Goal: Transaction & Acquisition: Purchase product/service

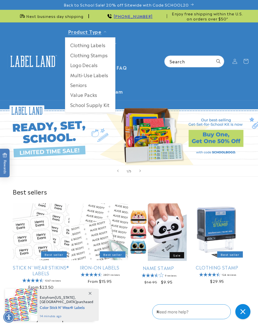
click at [97, 45] on link "Clothing Labels" at bounding box center [90, 45] width 50 height 10
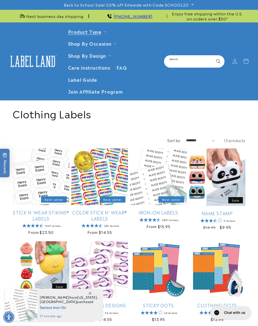
click at [196, 59] on input "Search" at bounding box center [194, 61] width 59 height 11
type input "**********"
click at [218, 60] on button "Search" at bounding box center [218, 61] width 11 height 11
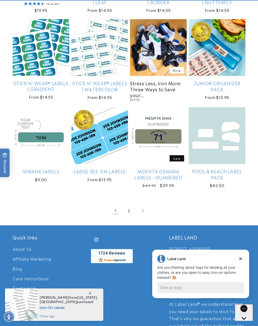
scroll to position [512, 0]
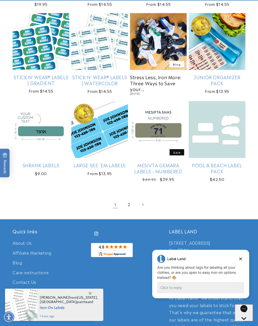
click at [130, 201] on link "2" at bounding box center [128, 204] width 11 height 11
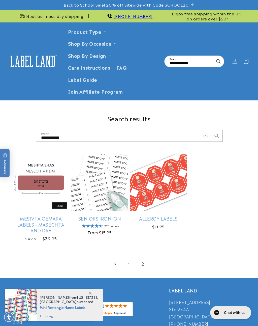
scroll to position [4, 0]
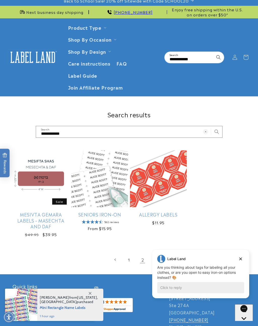
click at [128, 261] on link "1" at bounding box center [128, 259] width 11 height 11
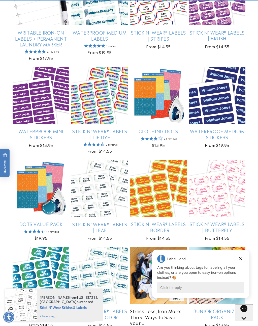
scroll to position [330, 0]
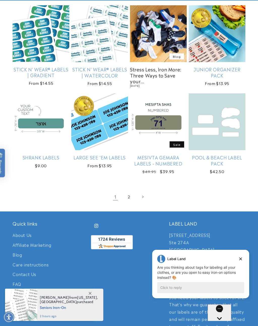
scroll to position [524, 0]
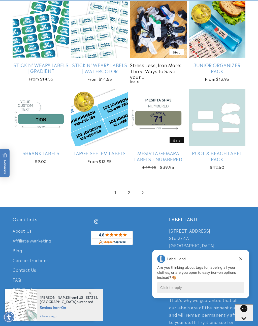
click at [166, 68] on link "Stress Less, Iron More: Three Ways to Save your..." at bounding box center [158, 71] width 57 height 18
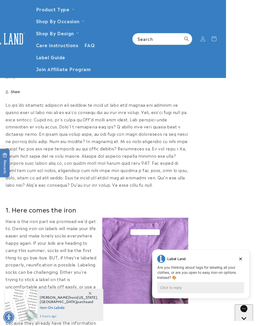
scroll to position [239, 32]
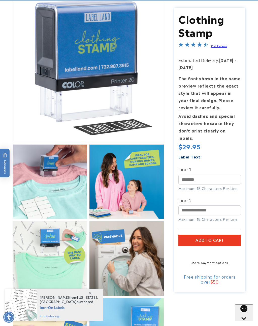
scroll to position [122, 0]
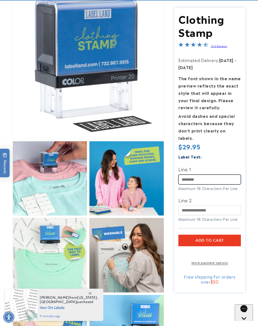
click at [206, 174] on input "Line 1" at bounding box center [209, 179] width 62 height 10
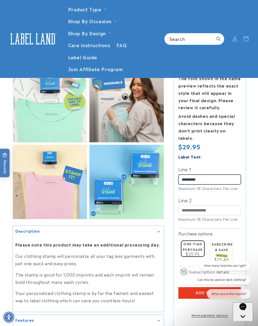
scroll to position [261, 0]
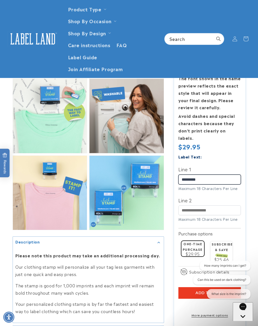
type input "*********"
click at [85, 59] on span "Label Guide" at bounding box center [82, 57] width 29 height 6
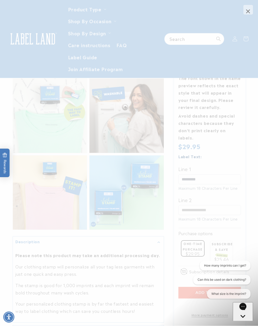
scroll to position [262, 0]
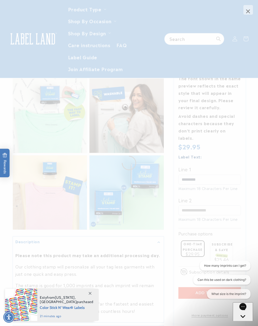
click at [245, 10] on span "×" at bounding box center [248, 10] width 10 height 10
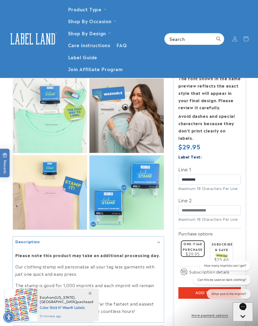
click at [113, 20] on summary "Shop By Occasion" at bounding box center [92, 21] width 54 height 12
click at [93, 24] on ul "Camp Daycare School Seniors Household Purim Judaica" at bounding box center [92, 60] width 54 height 75
click at [128, 30] on ul "Product Type Clothing Labels Clothing Stamps Logo Decals Multi-Use Labels Senio…" at bounding box center [112, 39] width 95 height 72
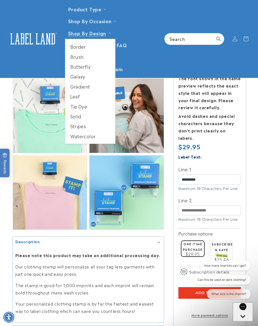
click at [79, 76] on link "Galaxy" at bounding box center [90, 76] width 50 height 10
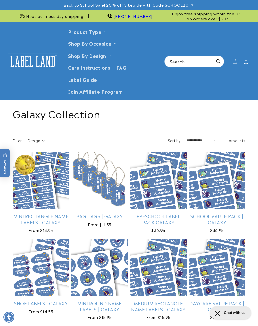
scroll to position [4, 0]
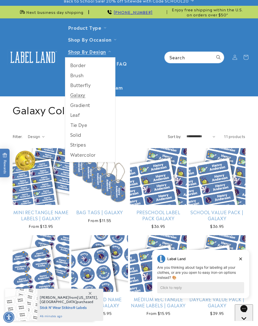
click at [81, 133] on link "Solid" at bounding box center [90, 135] width 50 height 10
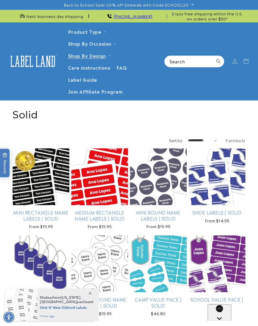
scroll to position [4, 0]
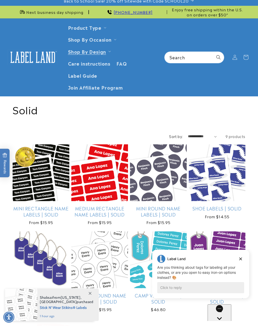
click at [106, 30] on ul "Clothing Labels Clothing Stamps Logo Decals Multi-Use Labels Seniors Value Pack…" at bounding box center [90, 66] width 50 height 75
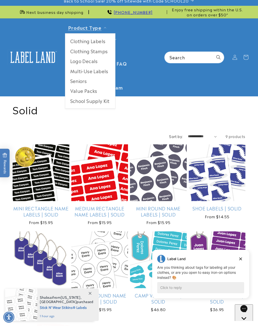
click at [102, 74] on link "Multi-Use Labels" at bounding box center [90, 71] width 50 height 10
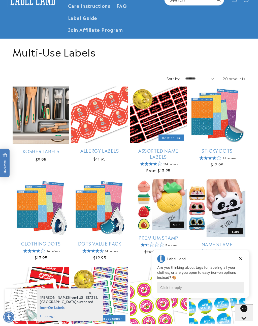
scroll to position [109, 0]
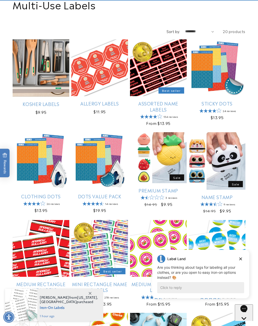
click at [171, 189] on link "Premium Stamp" at bounding box center [158, 190] width 57 height 6
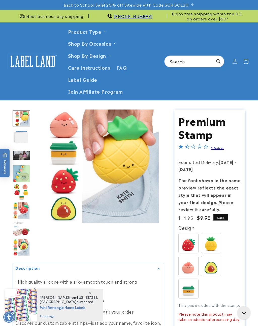
click at [213, 260] on img at bounding box center [211, 266] width 20 height 20
click at [190, 238] on img at bounding box center [189, 243] width 20 height 20
click at [191, 265] on img at bounding box center [189, 266] width 20 height 20
click at [193, 267] on img at bounding box center [189, 266] width 20 height 20
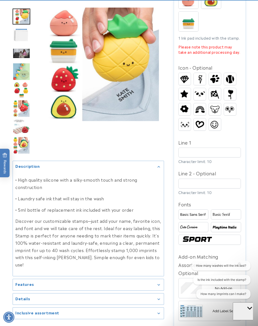
scroll to position [268, 0]
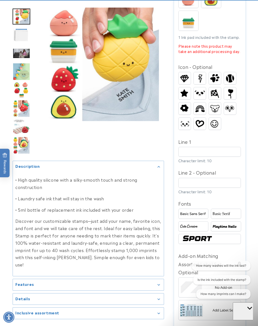
click at [221, 237] on img at bounding box center [209, 239] width 57 height 10
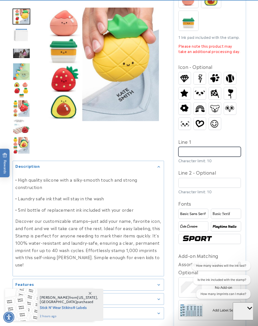
click at [216, 147] on input "Line 1" at bounding box center [209, 152] width 62 height 10
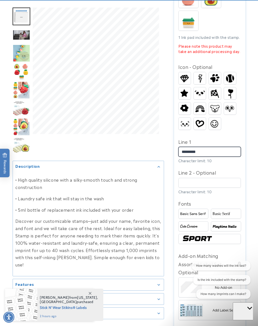
type input "*********"
click at [196, 214] on img at bounding box center [193, 213] width 28 height 5
click at [230, 211] on img at bounding box center [226, 213] width 28 height 5
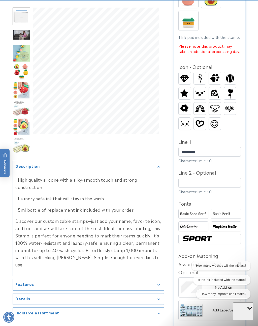
click at [198, 226] on img at bounding box center [193, 226] width 28 height 5
click at [234, 224] on img at bounding box center [226, 226] width 28 height 5
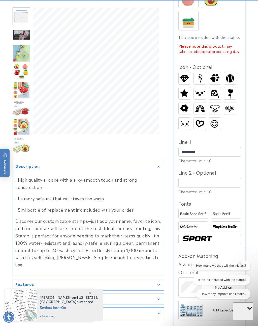
click at [198, 224] on img at bounding box center [193, 226] width 28 height 5
click at [219, 238] on img at bounding box center [209, 239] width 57 height 10
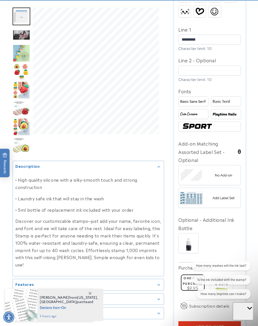
scroll to position [379, 0]
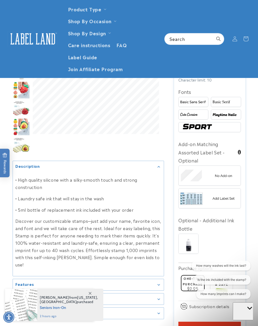
click at [220, 196] on img at bounding box center [210, 199] width 62 height 16
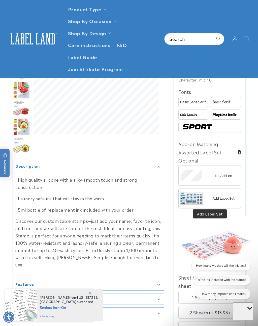
click at [222, 197] on img at bounding box center [210, 199] width 62 height 16
click at [228, 172] on img at bounding box center [210, 176] width 62 height 16
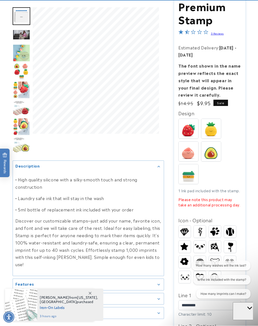
scroll to position [114, 0]
click at [200, 229] on img at bounding box center [200, 231] width 12 height 12
click at [202, 226] on img at bounding box center [200, 231] width 12 height 12
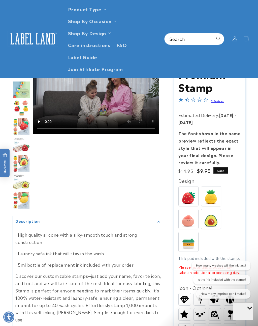
scroll to position [47, 0]
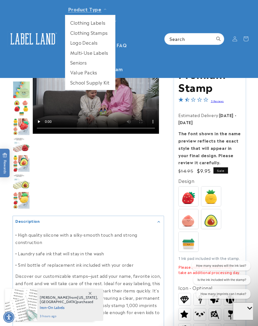
click at [84, 64] on link "Seniors" at bounding box center [90, 62] width 50 height 10
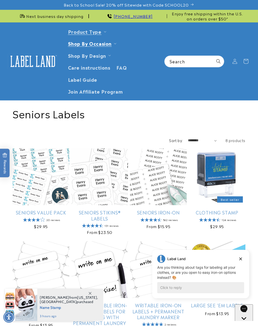
click at [103, 29] on summary "Product Type" at bounding box center [86, 31] width 43 height 12
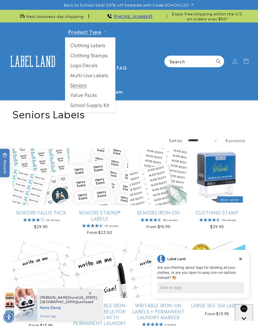
click at [98, 47] on link "Clothing Labels" at bounding box center [90, 45] width 50 height 10
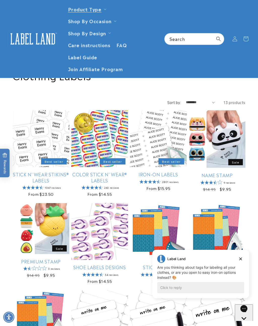
scroll to position [38, 0]
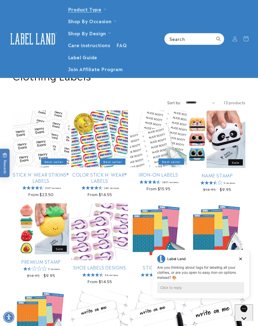
click at [112, 174] on link "Color Stick N' Wear® Labels" at bounding box center [99, 177] width 57 height 12
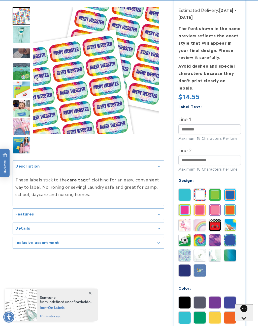
scroll to position [168, 0]
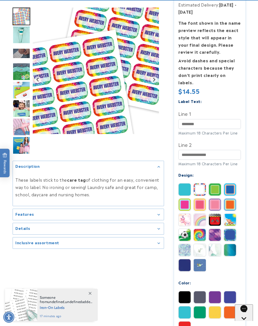
click at [202, 259] on img at bounding box center [200, 265] width 12 height 12
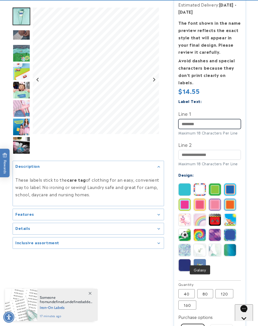
click at [219, 119] on input "Line 1" at bounding box center [209, 124] width 62 height 10
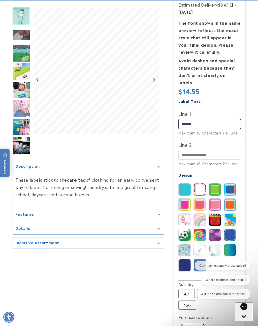
scroll to position [0, 0]
type input "*********"
click at [185, 183] on img at bounding box center [185, 189] width 12 height 12
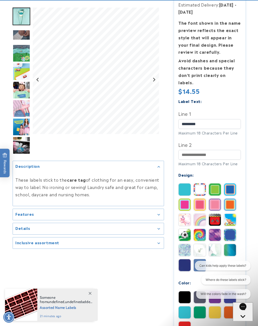
click at [186, 229] on img at bounding box center [185, 235] width 12 height 12
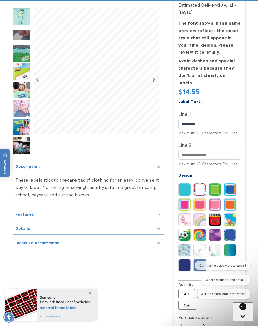
click at [234, 213] on img at bounding box center [230, 219] width 12 height 12
click at [232, 198] on img at bounding box center [230, 204] width 12 height 12
click at [232, 183] on img at bounding box center [230, 189] width 12 height 12
click at [217, 229] on img at bounding box center [215, 235] width 12 height 12
click at [185, 259] on img at bounding box center [185, 265] width 12 height 12
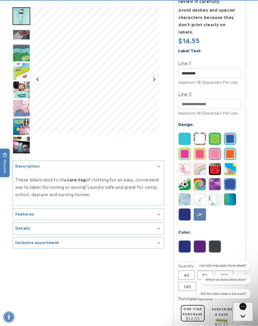
scroll to position [219, 0]
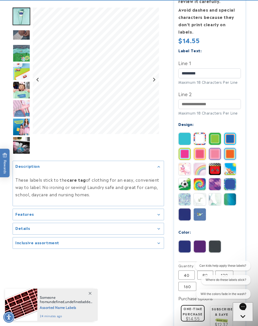
click at [200, 178] on img at bounding box center [200, 184] width 12 height 12
click at [232, 178] on img at bounding box center [230, 184] width 12 height 12
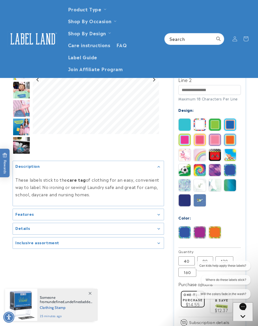
scroll to position [233, 0]
